Goal: Information Seeking & Learning: Compare options

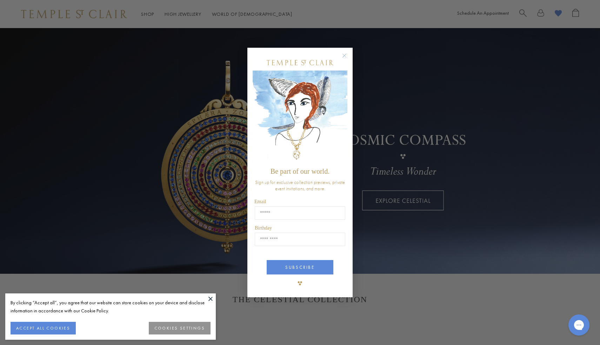
click at [340, 55] on circle "Close dialog" at bounding box center [344, 55] width 8 height 8
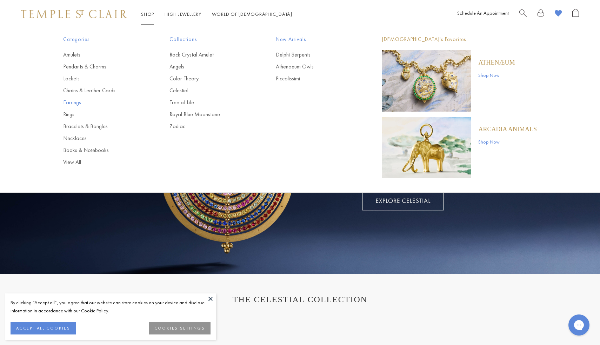
click at [75, 103] on link "Earrings" at bounding box center [102, 103] width 78 height 8
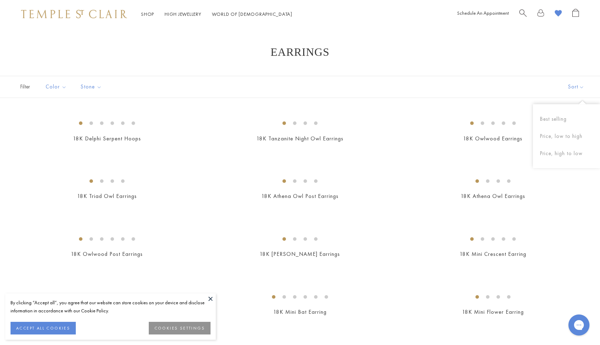
click at [576, 84] on button "Sort" at bounding box center [576, 86] width 48 height 21
click at [563, 136] on button "Price, low to high" at bounding box center [566, 136] width 67 height 17
click at [0, 0] on img at bounding box center [0, 0] width 0 height 0
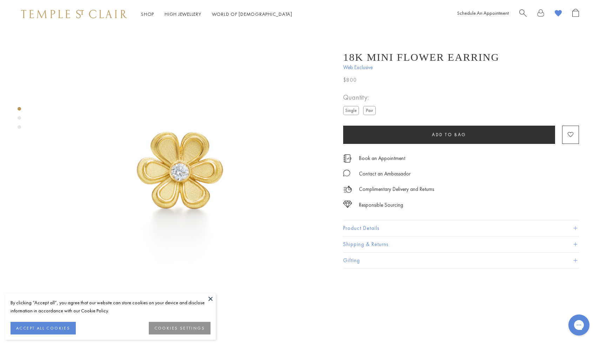
click at [371, 112] on label "Pair" at bounding box center [369, 110] width 13 height 9
drag, startPoint x: 366, startPoint y: 77, endPoint x: 338, endPoint y: 77, distance: 27.4
click at [338, 77] on div "18K Mini Flower Earring Web Exclusive $1,600 A delicate bloom. This 18K Mini Fl…" at bounding box center [455, 156] width 245 height 224
click at [351, 77] on span "$1,600" at bounding box center [352, 79] width 19 height 9
drag, startPoint x: 342, startPoint y: 79, endPoint x: 370, endPoint y: 85, distance: 28.4
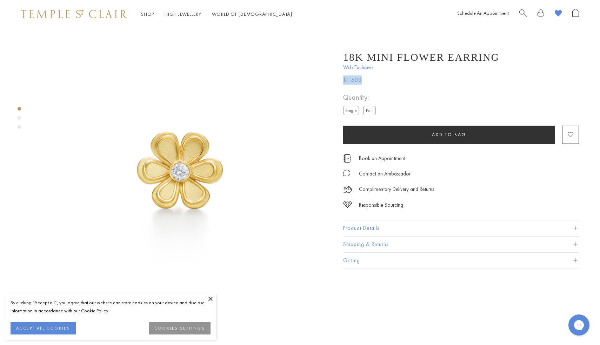
click at [370, 86] on div "18K Mini Flower Earring Web Exclusive $1,600 A delicate bloom. This 18K Mini Fl…" at bounding box center [455, 156] width 245 height 224
click at [370, 85] on div "$1,600" at bounding box center [461, 78] width 236 height 13
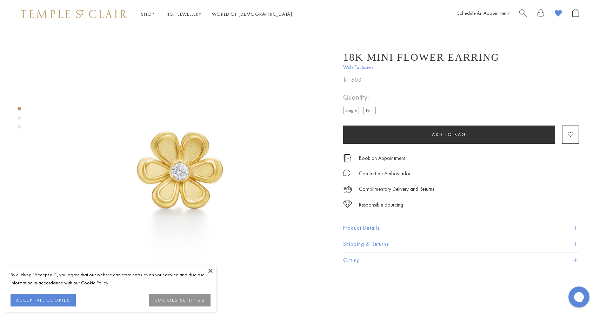
click at [407, 232] on button "Product Details" at bounding box center [461, 228] width 236 height 16
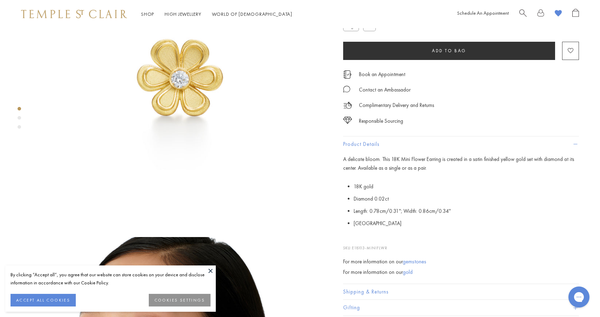
scroll to position [94, 0]
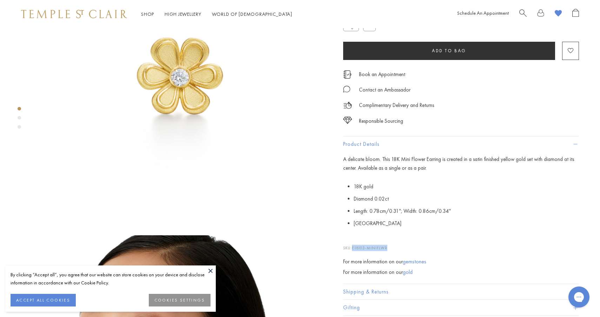
drag, startPoint x: 393, startPoint y: 248, endPoint x: 352, endPoint y: 248, distance: 41.7
click at [352, 248] on p "SKU: E18103-MINIFLWR" at bounding box center [461, 244] width 236 height 13
click at [386, 230] on li "[GEOGRAPHIC_DATA]" at bounding box center [465, 223] width 225 height 12
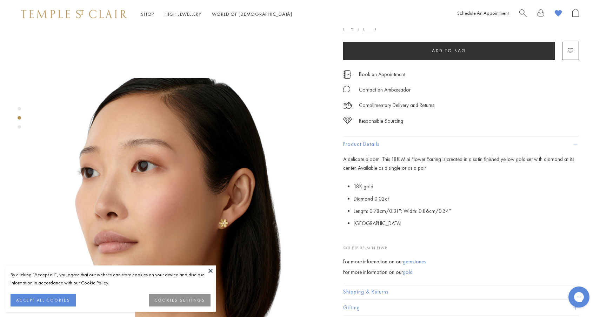
scroll to position [269, 0]
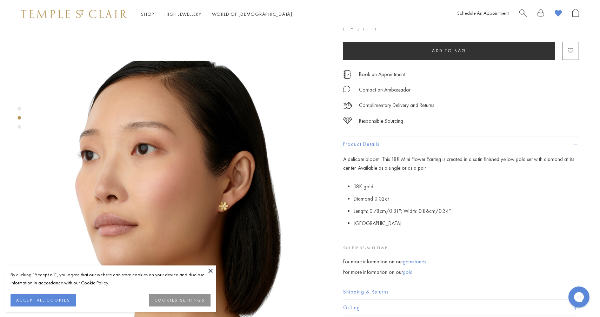
drag, startPoint x: 353, startPoint y: 249, endPoint x: 404, endPoint y: 247, distance: 51.2
click at [404, 247] on p "SKU: E18103-MINIFLWR" at bounding box center [461, 244] width 236 height 13
copy p "E18103-MINIFLWR"
click at [374, 250] on span "E18103-MINIFLWR" at bounding box center [369, 247] width 35 height 5
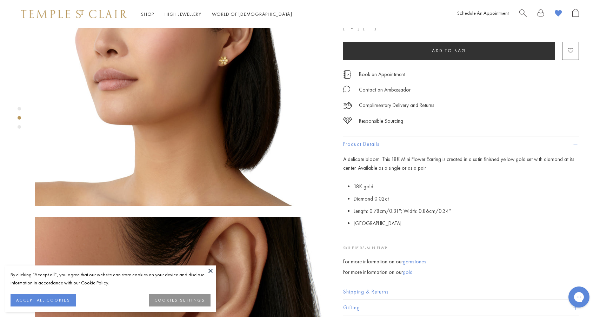
scroll to position [700, 0]
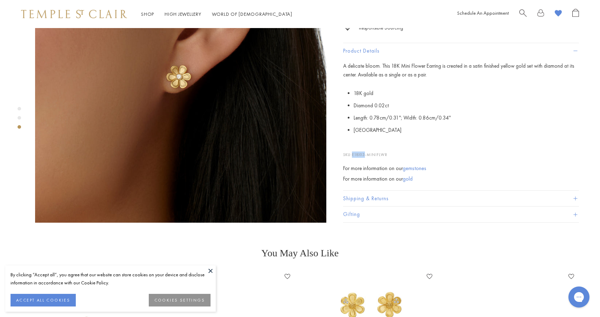
drag, startPoint x: 353, startPoint y: 134, endPoint x: 366, endPoint y: 135, distance: 13.4
click at [366, 152] on span "E18103-MINIFLWR" at bounding box center [369, 154] width 35 height 5
copy span "E18103"
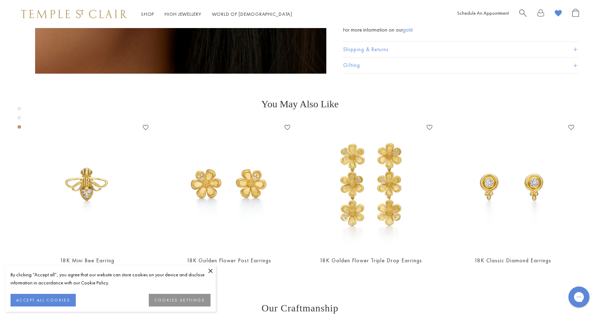
scroll to position [860, 0]
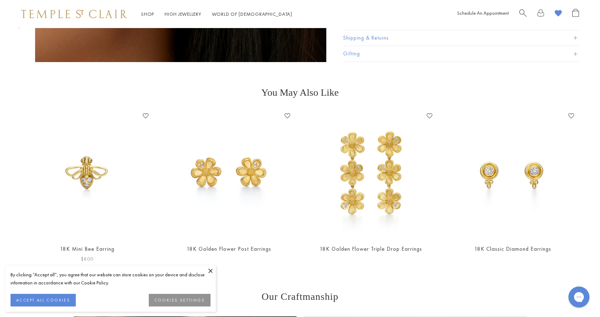
click at [93, 150] on img at bounding box center [87, 174] width 128 height 128
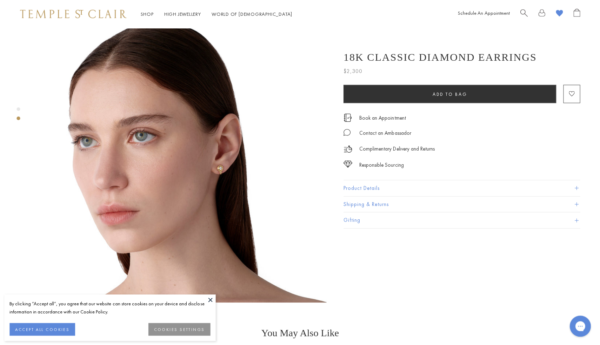
scroll to position [315, 0]
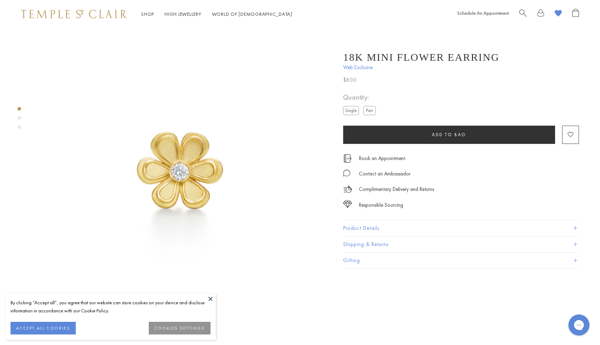
click at [369, 109] on label "Pair" at bounding box center [369, 110] width 13 height 9
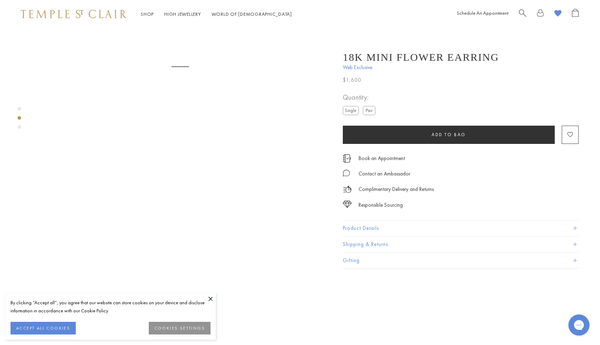
scroll to position [490, 0]
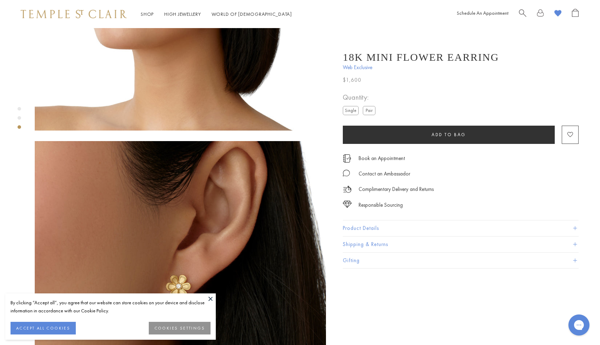
click at [372, 227] on button "Product Details" at bounding box center [461, 228] width 236 height 16
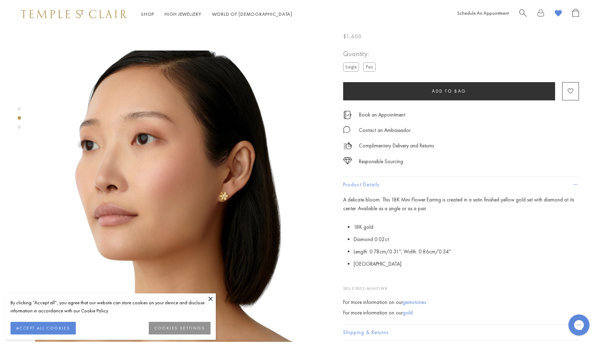
scroll to position [280, 0]
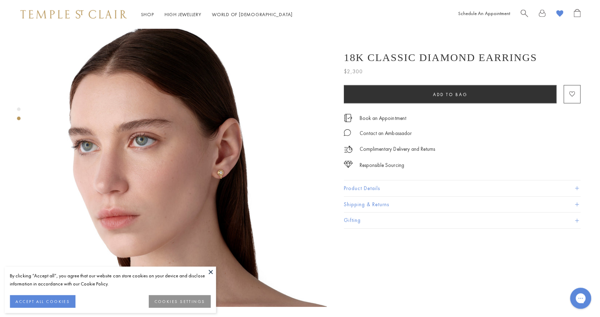
click at [374, 29] on div "18K Classic Diamond Earrings $2,300 The 18K Classic Diamond Earrings find two e…" at bounding box center [466, 9] width 266 height 593
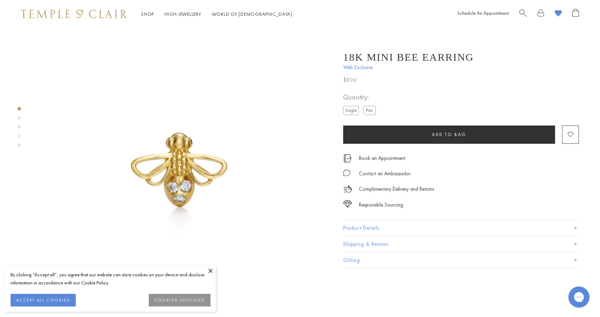
click at [363, 230] on button "Product Details" at bounding box center [461, 228] width 236 height 16
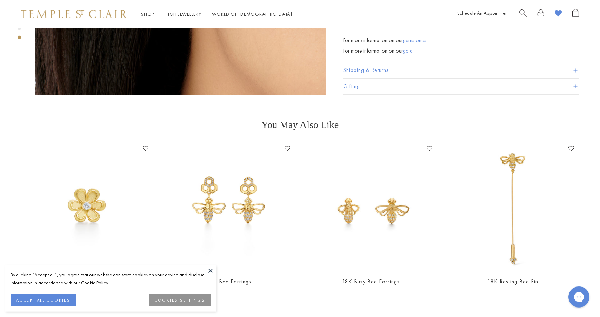
scroll to position [1431, 1]
click at [93, 165] on img at bounding box center [86, 207] width 128 height 128
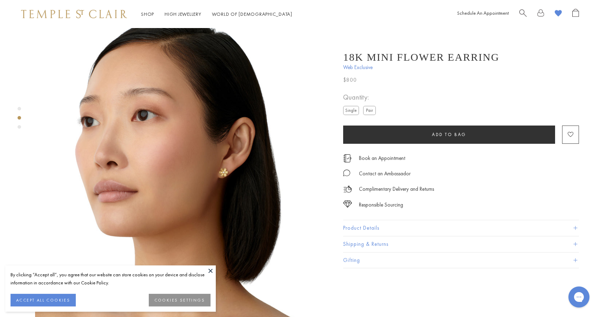
scroll to position [303, 0]
click at [211, 270] on button at bounding box center [210, 270] width 11 height 11
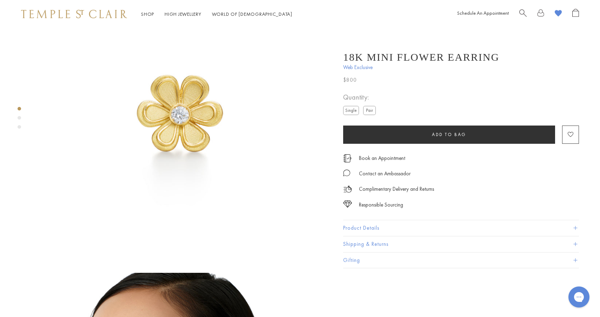
scroll to position [0, 0]
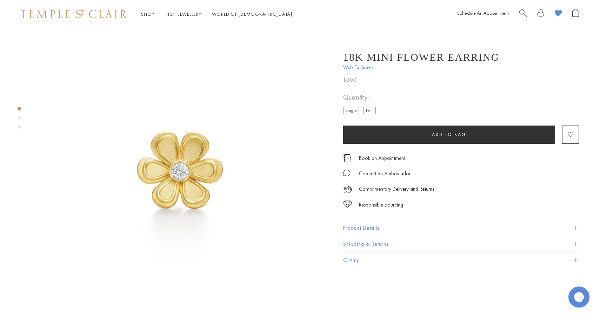
click at [367, 110] on label "Pair" at bounding box center [369, 110] width 13 height 9
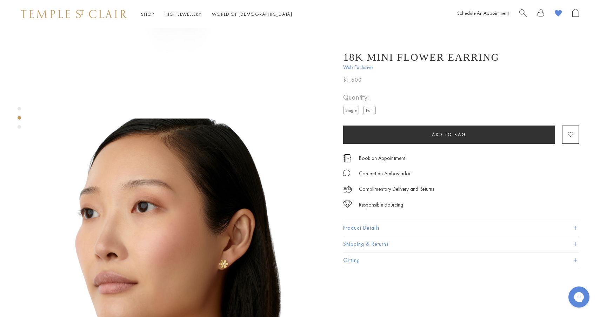
scroll to position [359, 0]
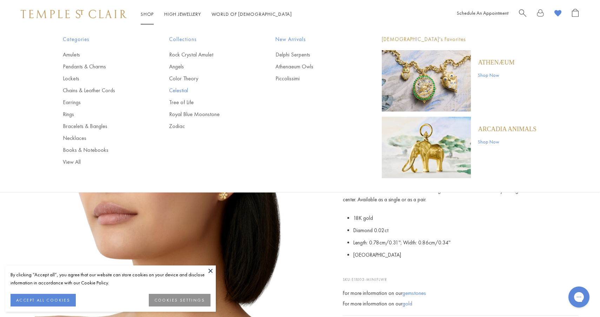
click at [182, 92] on link "Celestial" at bounding box center [208, 91] width 78 height 8
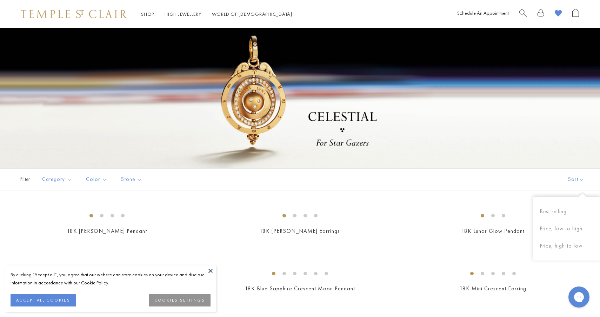
click at [564, 173] on button "Sort" at bounding box center [576, 179] width 48 height 21
click at [578, 247] on button "Price, high to low" at bounding box center [566, 245] width 67 height 17
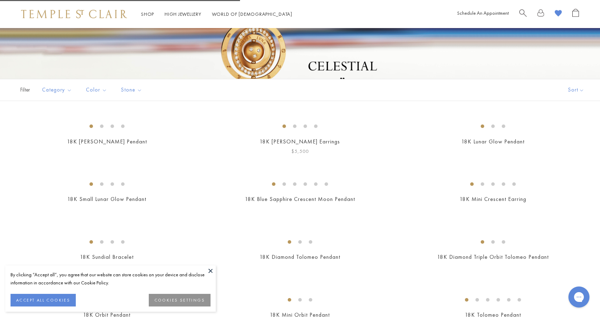
scroll to position [92, 0]
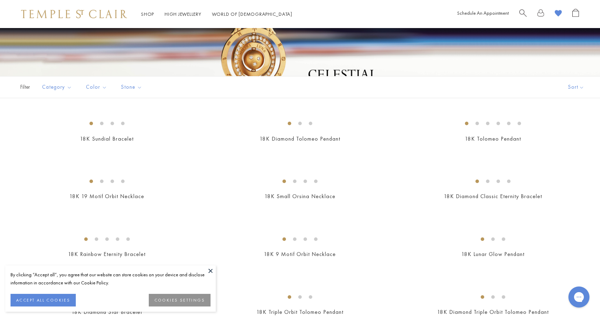
click at [211, 271] on button at bounding box center [210, 270] width 11 height 11
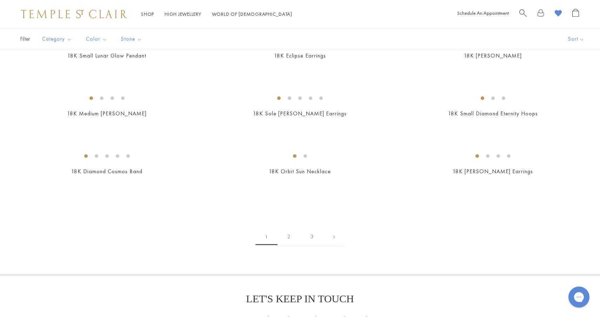
scroll to position [639, 0]
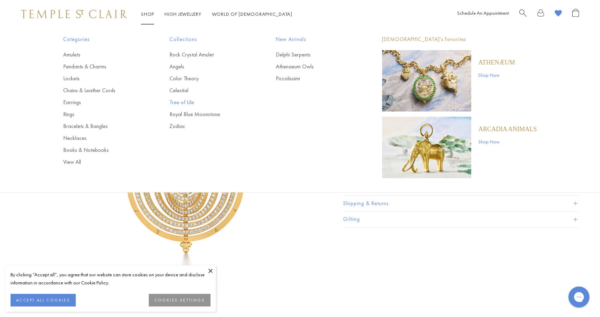
click at [187, 103] on link "Tree of Life" at bounding box center [208, 103] width 78 height 8
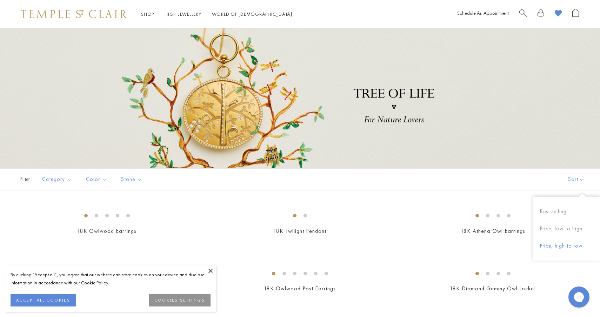
click at [560, 249] on button "Price, high to low" at bounding box center [566, 245] width 67 height 17
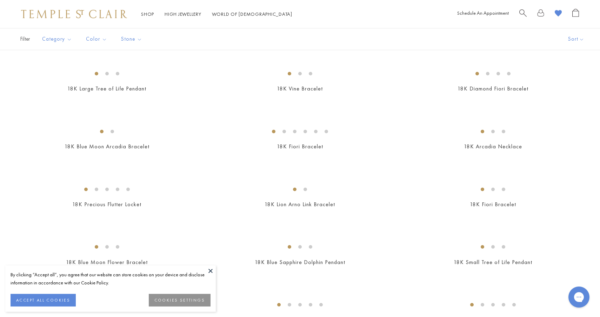
scroll to position [217, 0]
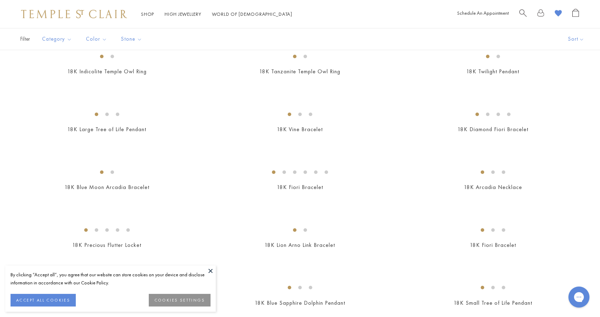
click at [0, 0] on img at bounding box center [0, 0] width 0 height 0
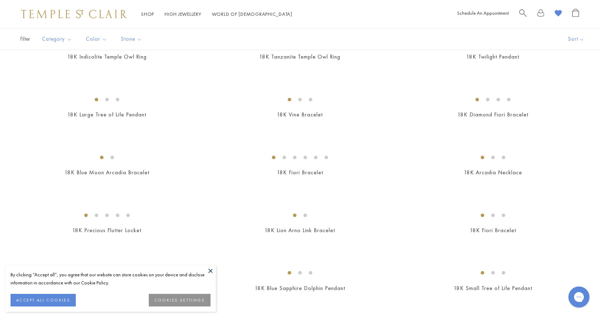
scroll to position [227, 0]
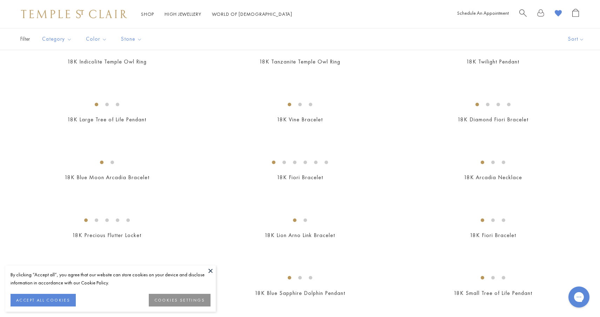
click at [0, 0] on img at bounding box center [0, 0] width 0 height 0
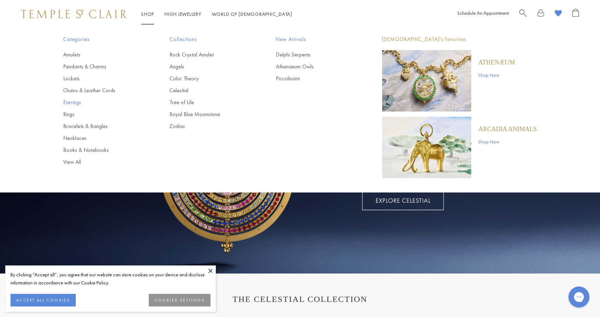
click at [69, 100] on link "Earrings" at bounding box center [102, 103] width 78 height 8
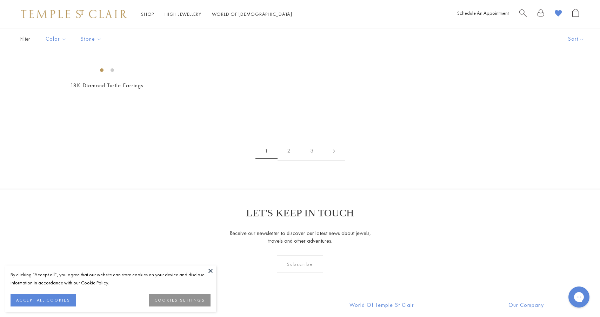
scroll to position [929, 0]
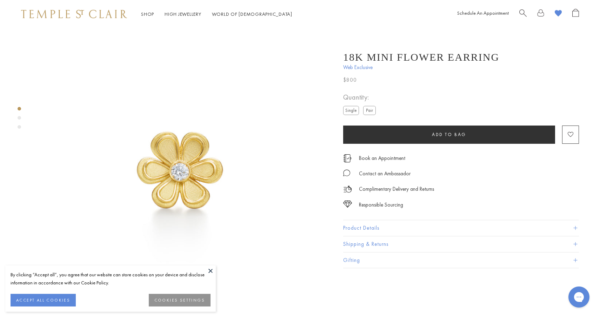
click at [367, 231] on button "Product Details" at bounding box center [461, 228] width 236 height 16
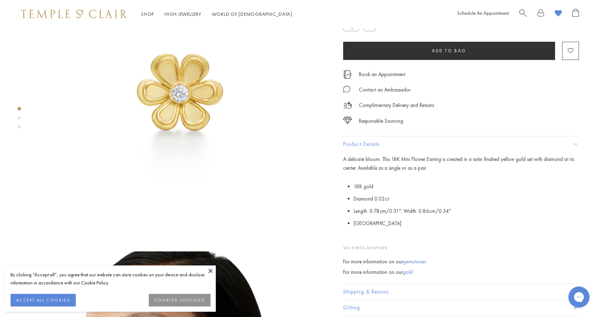
scroll to position [91, 0]
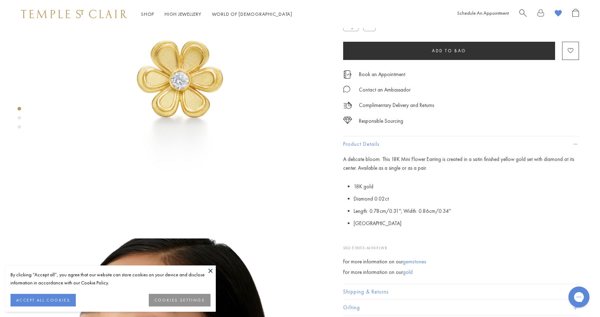
drag, startPoint x: 389, startPoint y: 248, endPoint x: 353, endPoint y: 248, distance: 35.8
click at [353, 248] on p "SKU: E18103-MINIFLWR" at bounding box center [461, 244] width 236 height 13
copy span "E18103-MINIFLWR"
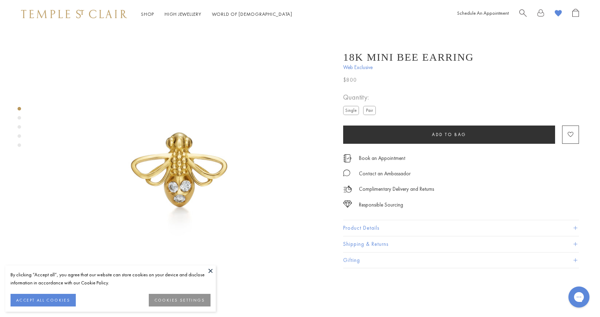
click at [355, 230] on button "Product Details" at bounding box center [461, 228] width 236 height 16
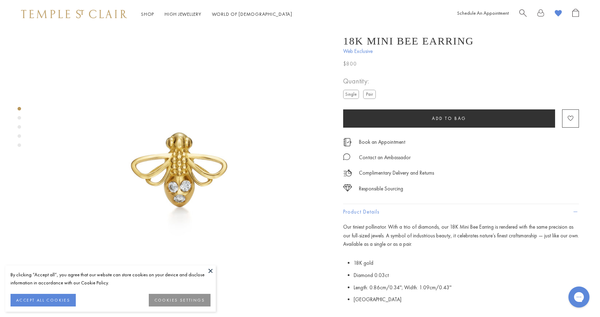
scroll to position [147, 0]
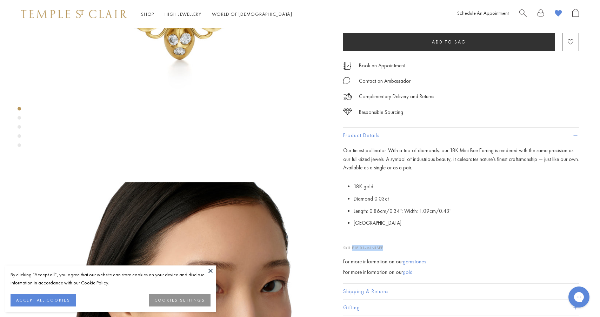
drag, startPoint x: 385, startPoint y: 250, endPoint x: 352, endPoint y: 250, distance: 33.0
click at [352, 250] on p "SKU: E18101-MINIBEE" at bounding box center [461, 244] width 236 height 13
copy p "E18101-MINIBEE"
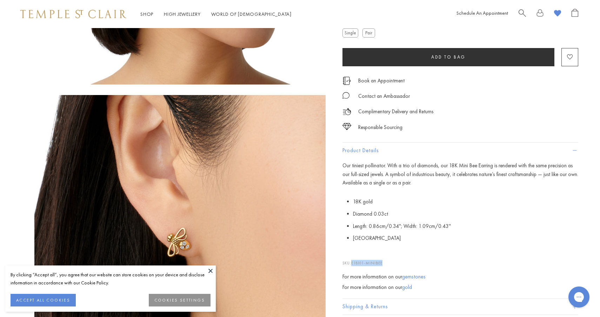
scroll to position [986, 1]
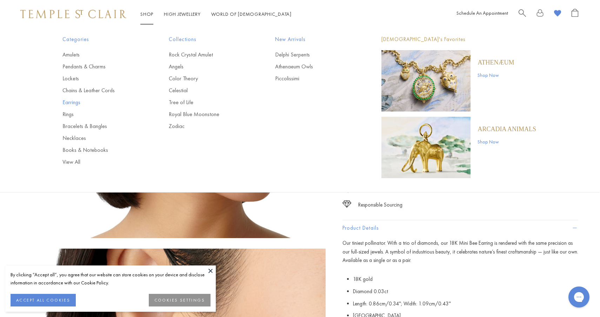
click at [73, 102] on link "Earrings" at bounding box center [101, 103] width 78 height 8
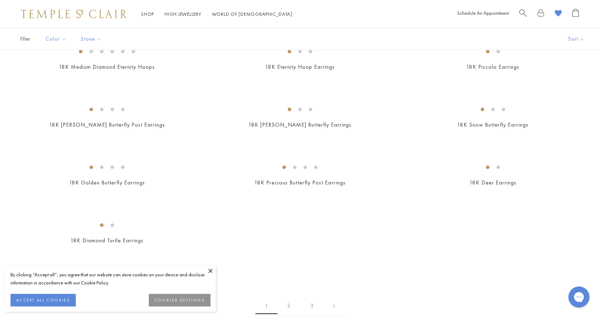
scroll to position [765, 0]
click at [0, 0] on img at bounding box center [0, 0] width 0 height 0
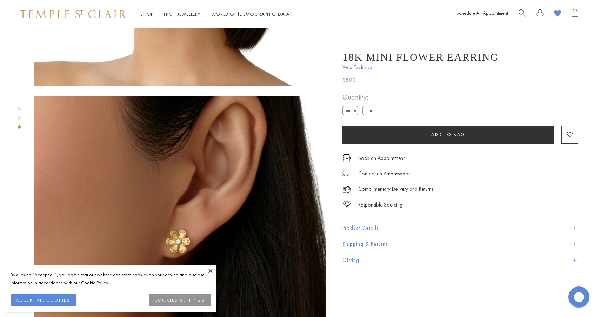
scroll to position [535, 1]
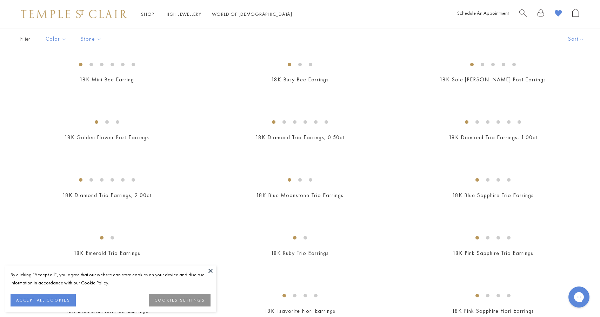
scroll to position [308, 0]
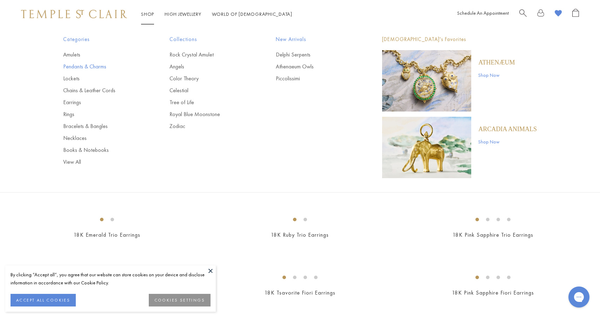
click at [80, 67] on link "Pendants & Charms" at bounding box center [102, 67] width 78 height 8
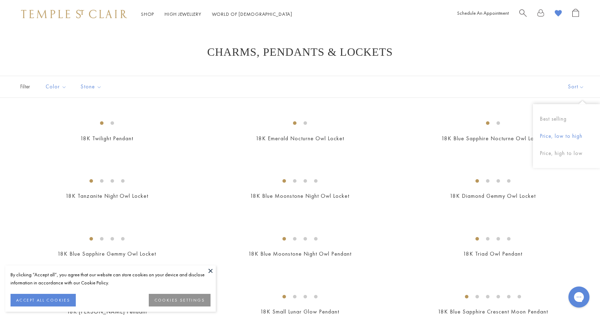
click at [561, 137] on button "Price, low to high" at bounding box center [566, 136] width 67 height 17
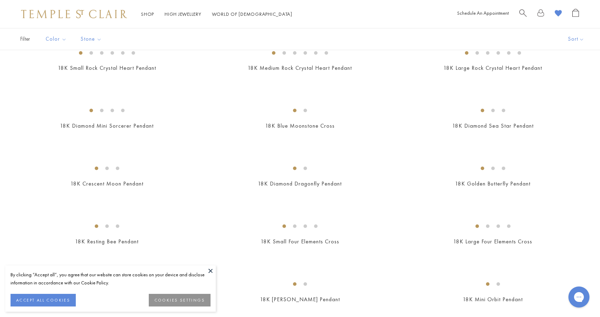
scroll to position [42, 0]
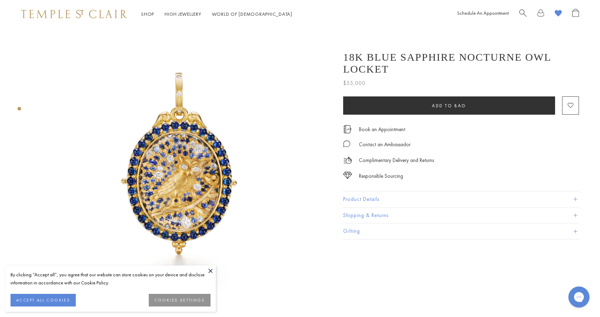
click at [360, 204] on button "Product Details" at bounding box center [461, 199] width 236 height 16
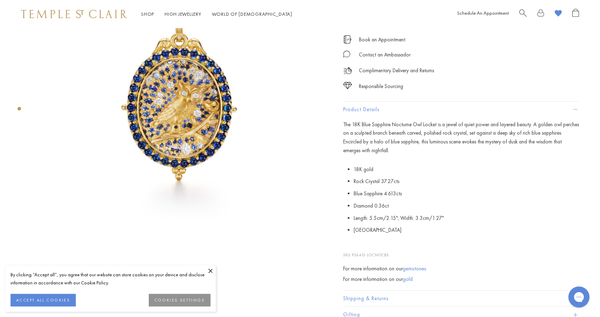
scroll to position [81, 0]
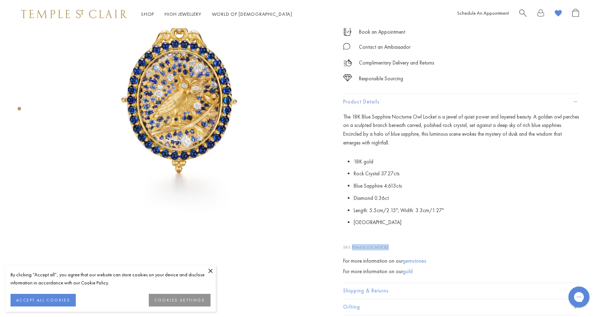
drag, startPoint x: 393, startPoint y: 250, endPoint x: 353, endPoint y: 250, distance: 40.0
click at [353, 250] on p "SKU: P56413-LOCNOCBS" at bounding box center [461, 243] width 236 height 13
copy span "P56413-LOCNOCBS"
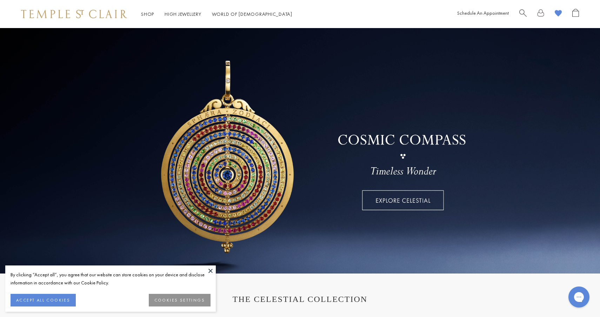
click at [520, 13] on span "Search" at bounding box center [522, 12] width 7 height 7
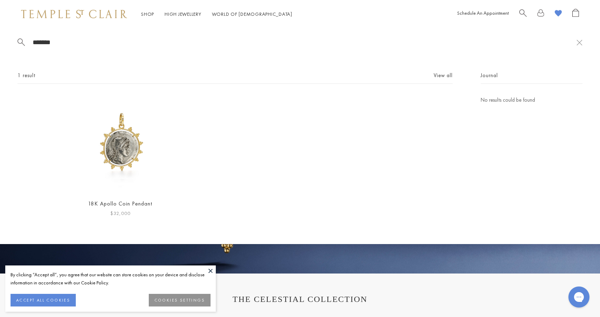
type input "*******"
click at [157, 141] on img at bounding box center [120, 144] width 97 height 97
